Goal: Find specific page/section: Find specific page/section

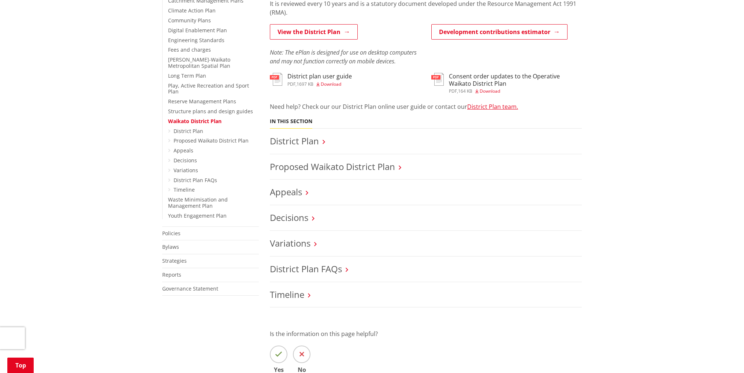
scroll to position [220, 0]
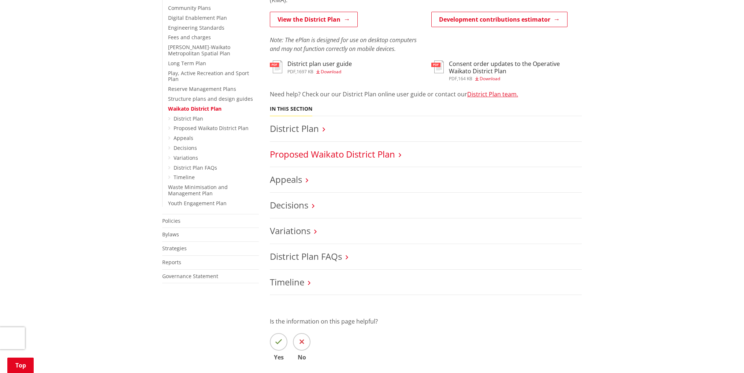
click at [305, 154] on link "Proposed Waikato District Plan" at bounding box center [332, 154] width 125 height 12
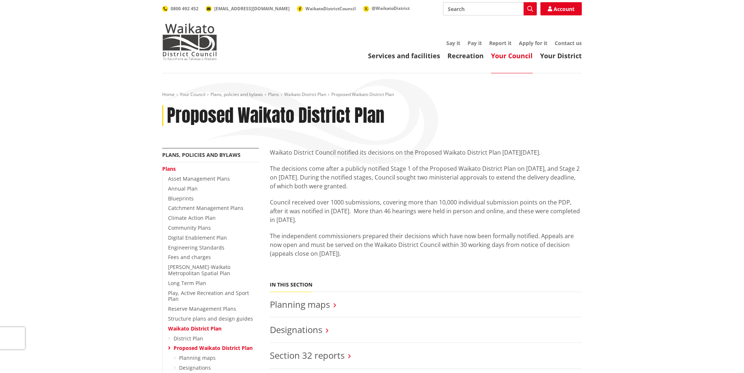
scroll to position [37, 0]
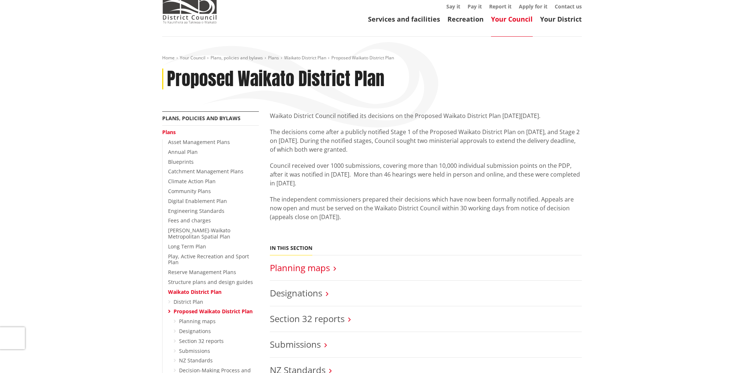
click at [309, 270] on link "Planning maps" at bounding box center [300, 267] width 60 height 12
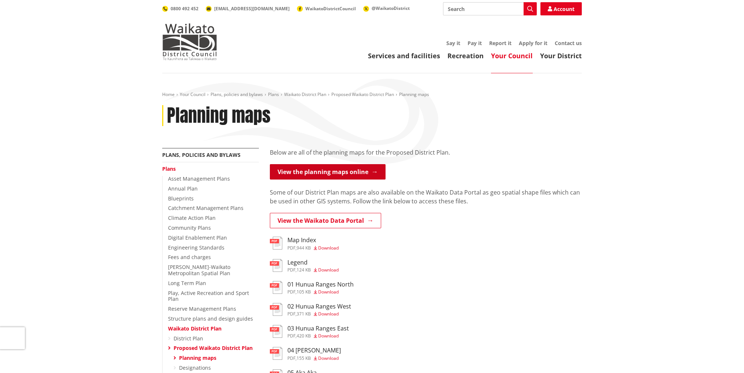
click at [338, 175] on link "View the planning maps online" at bounding box center [328, 171] width 116 height 15
